Goal: Find specific page/section: Find specific page/section

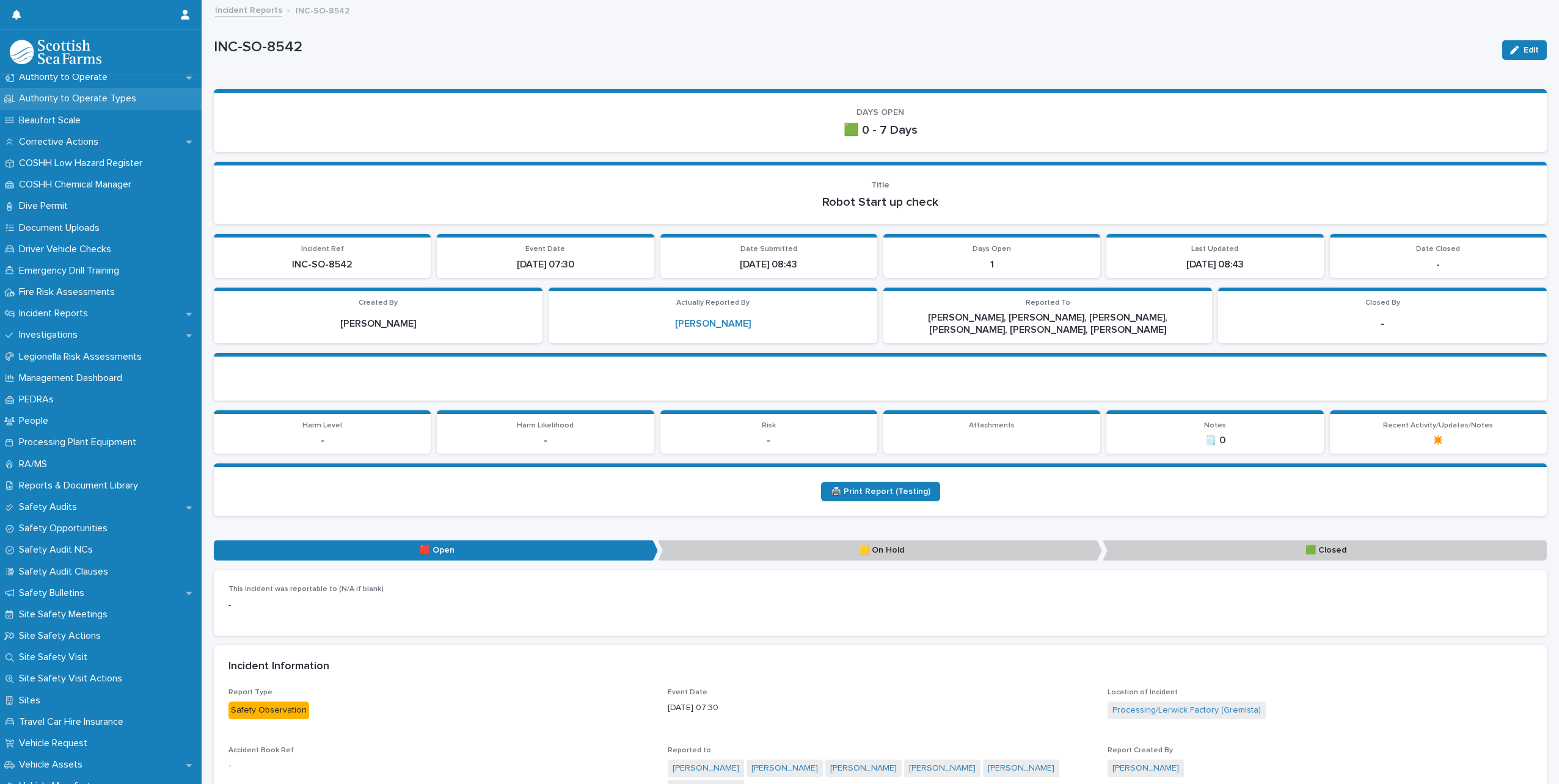
scroll to position [245, 0]
click at [56, 461] on p "RA/MS" at bounding box center [35, 464] width 43 height 12
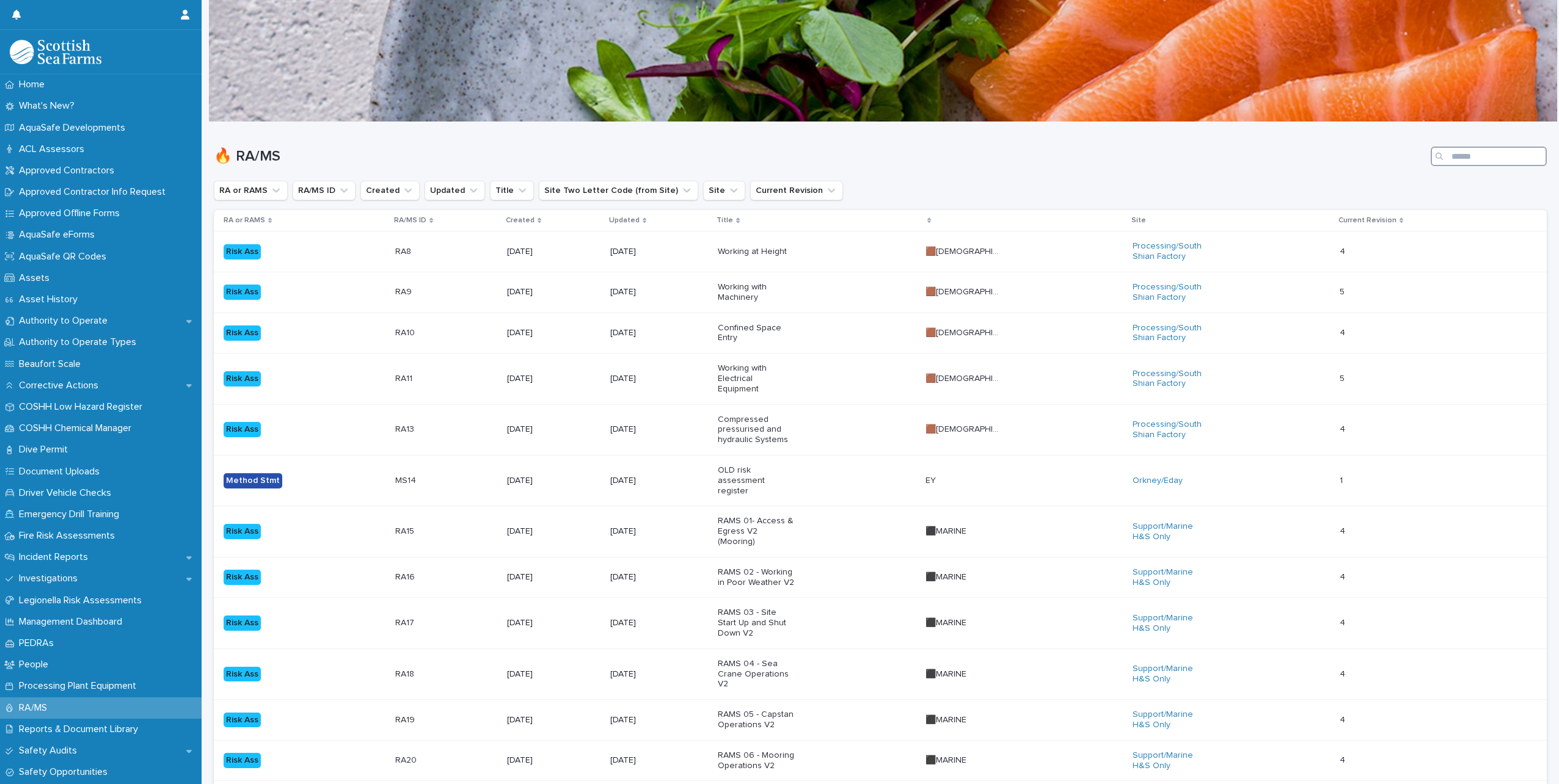
click at [1450, 160] on input "Search" at bounding box center [1489, 157] width 116 height 20
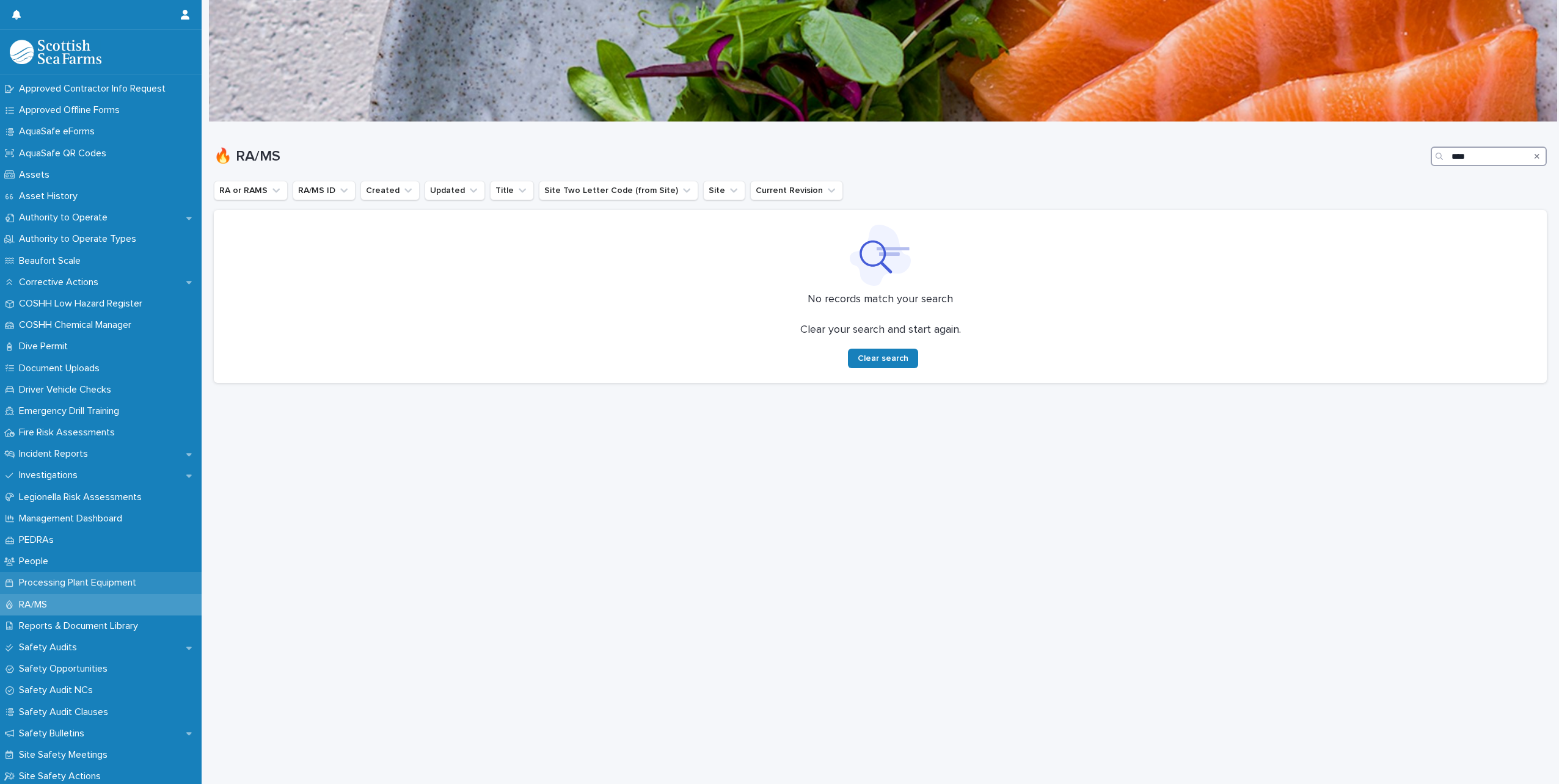
scroll to position [122, 0]
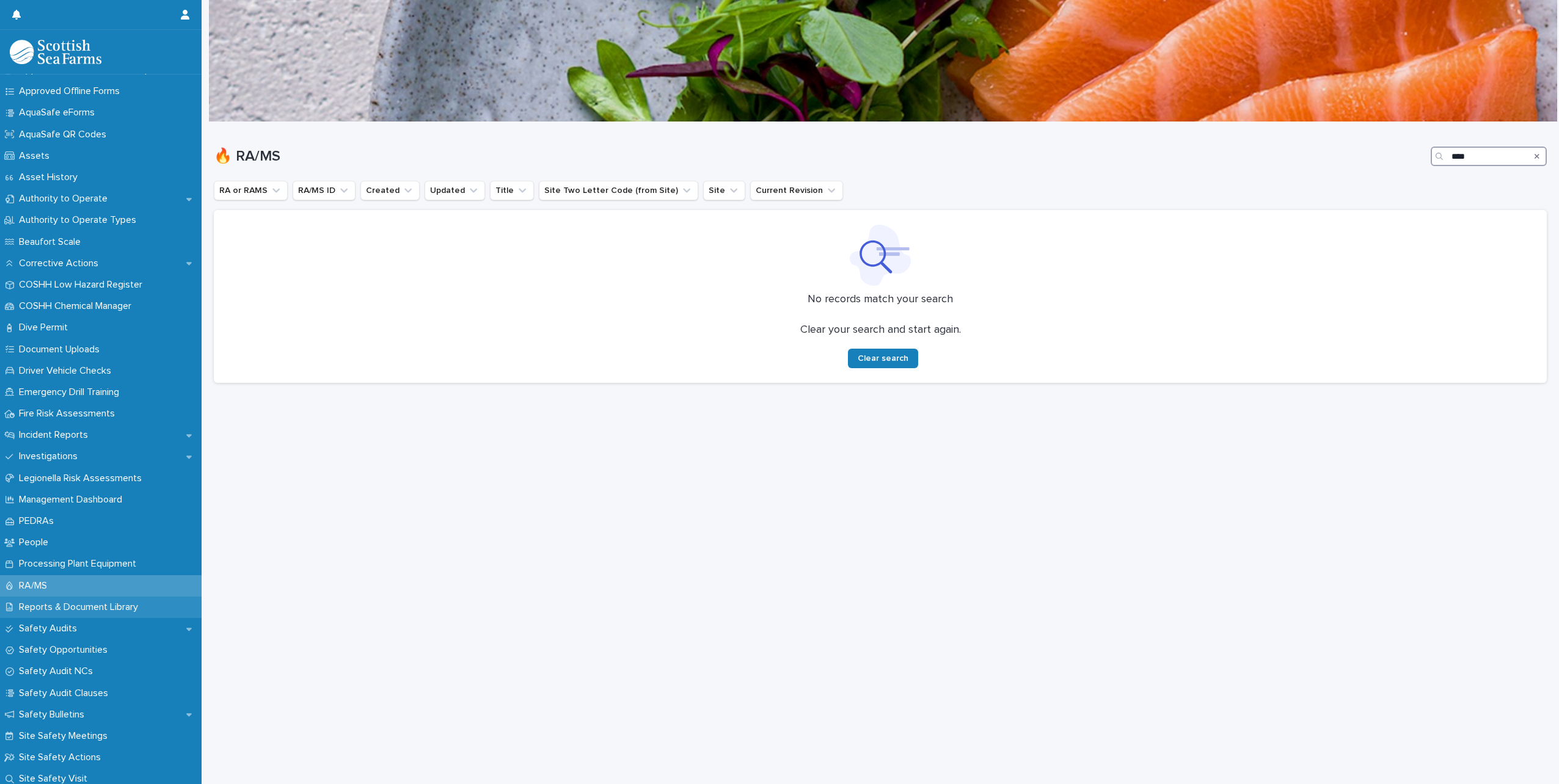
type input "****"
click at [98, 606] on p "Reports & Document Library" at bounding box center [81, 608] width 134 height 12
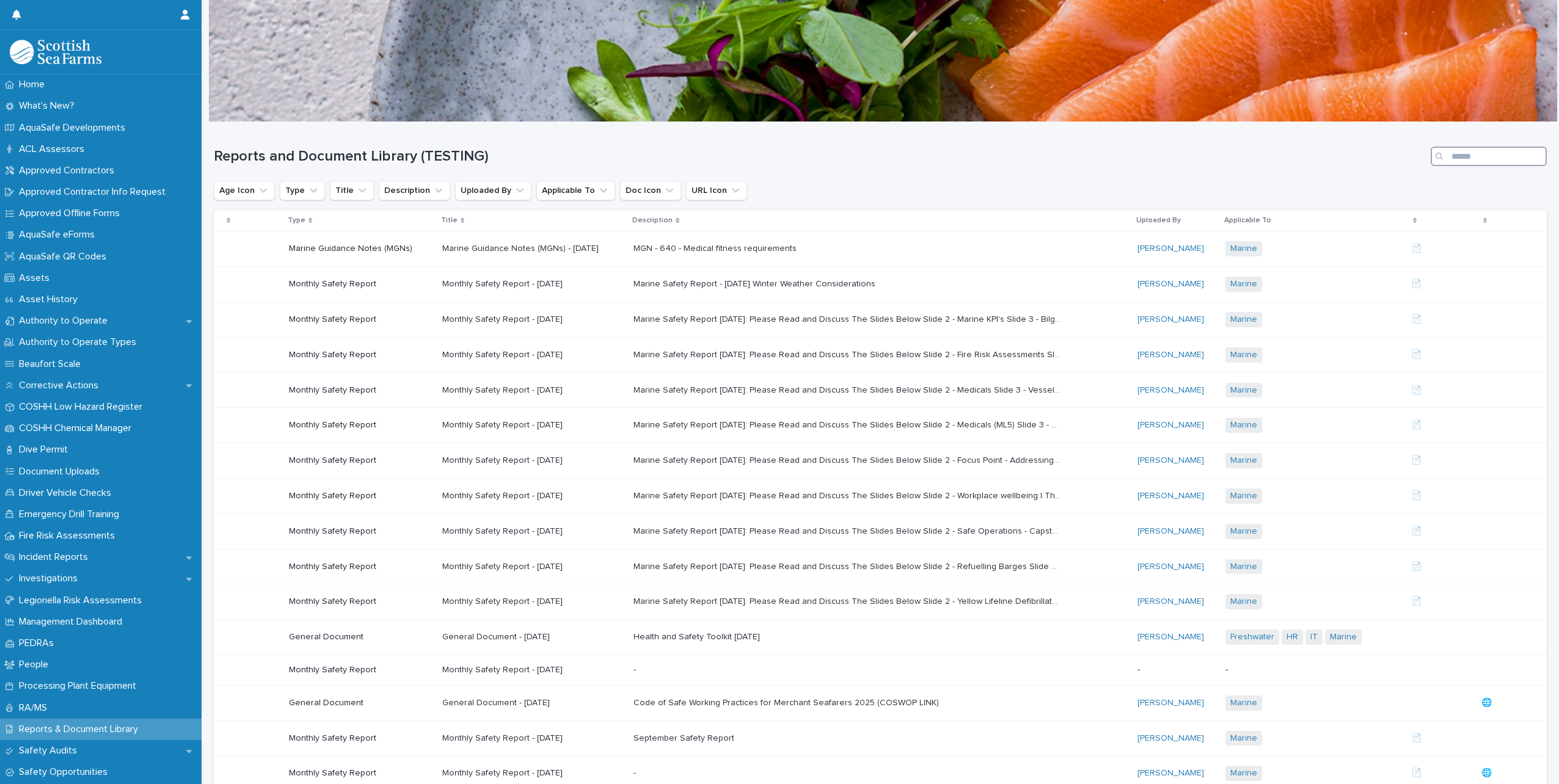
click at [1455, 158] on input "Search" at bounding box center [1489, 157] width 116 height 20
